Goal: Transaction & Acquisition: Purchase product/service

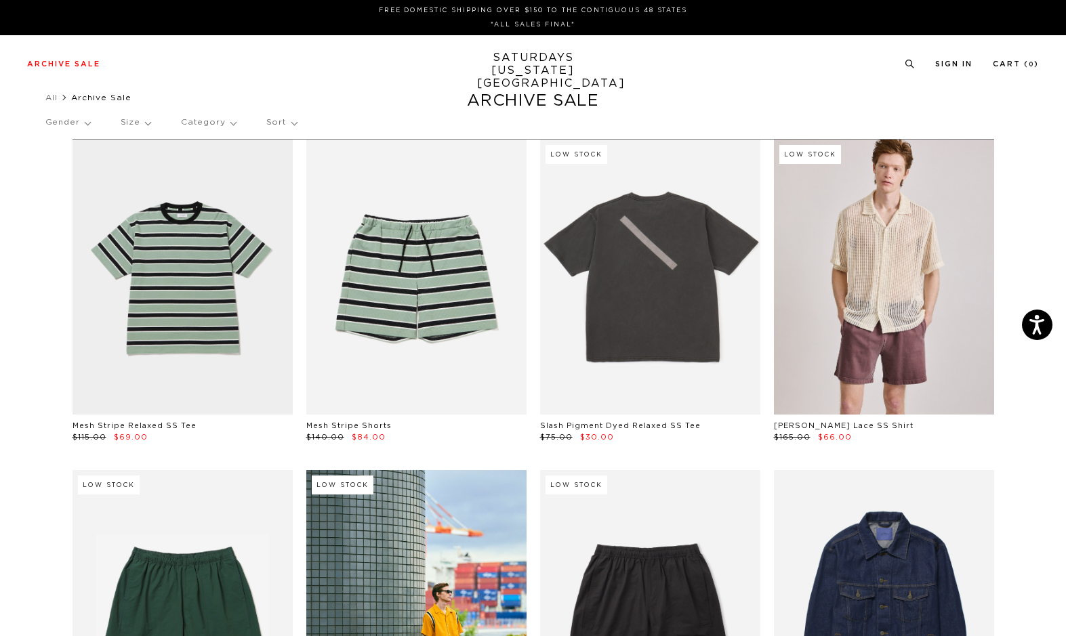
click at [277, 125] on p "Sort" at bounding box center [281, 122] width 30 height 31
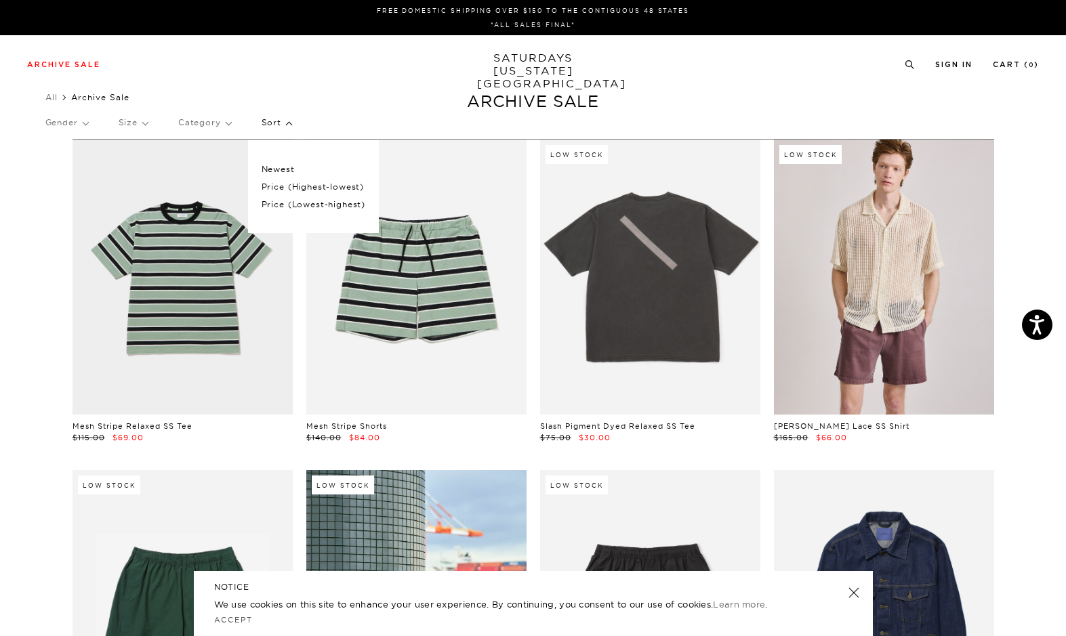
click at [287, 185] on p "Price (Highest-lowest)" at bounding box center [314, 187] width 104 height 18
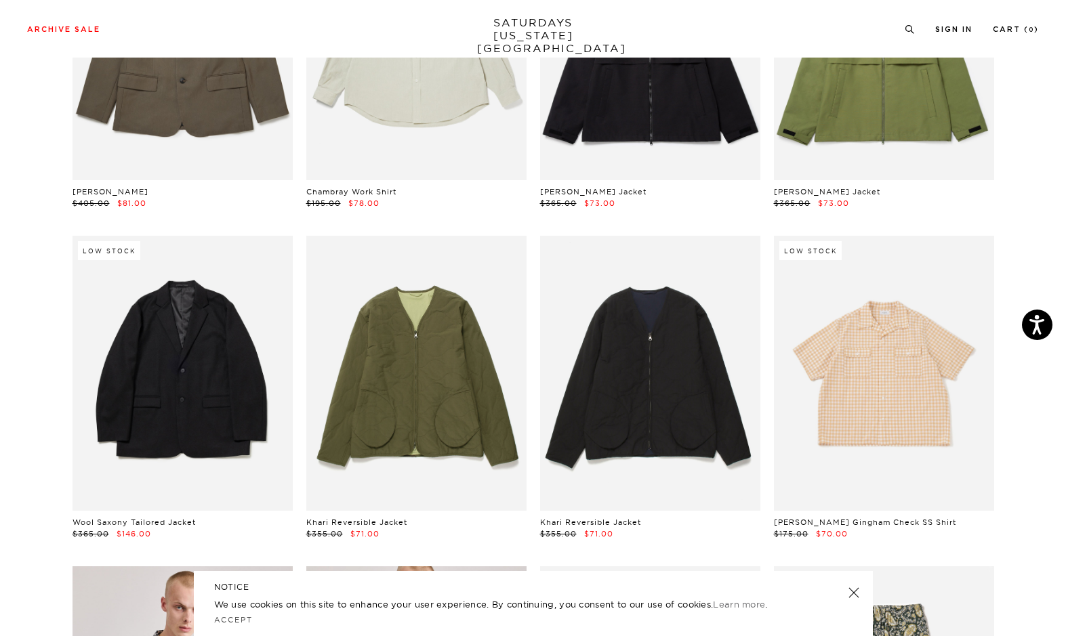
scroll to position [1271, 0]
